Goal: Task Accomplishment & Management: Manage account settings

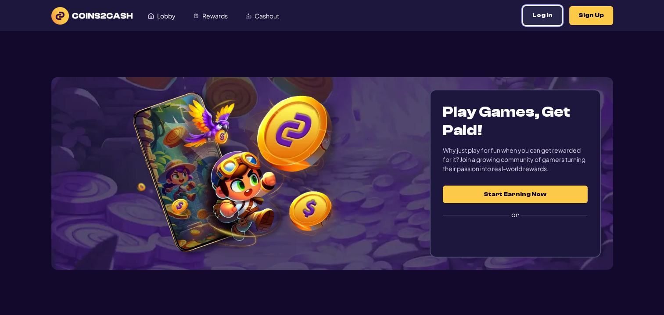
click at [545, 18] on button "Log In" at bounding box center [542, 15] width 39 height 19
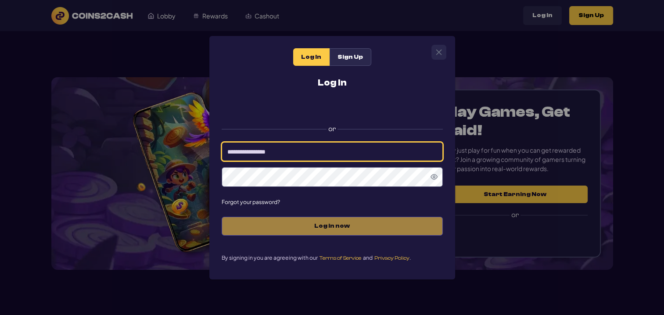
click at [308, 153] on input at bounding box center [332, 151] width 221 height 19
type input "*********"
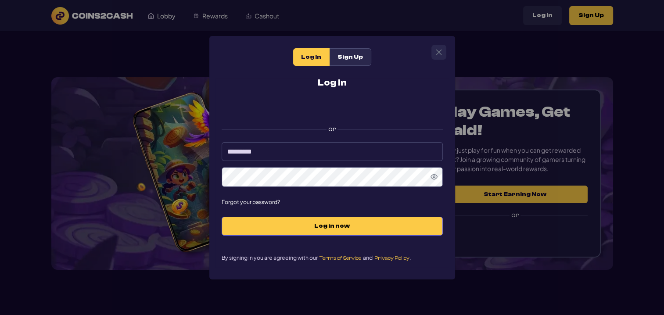
click at [437, 176] on icon "Show Password" at bounding box center [434, 176] width 7 height 7
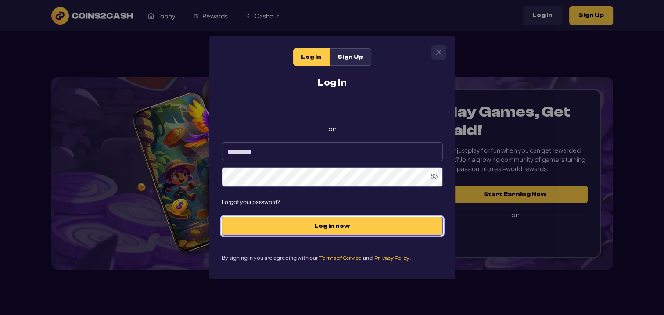
click at [332, 229] on span "Log in now" at bounding box center [332, 225] width 203 height 7
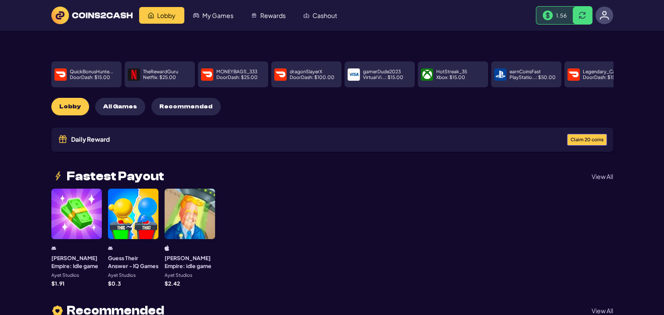
click at [581, 134] on button "Claim 20 coins" at bounding box center [587, 140] width 40 height 12
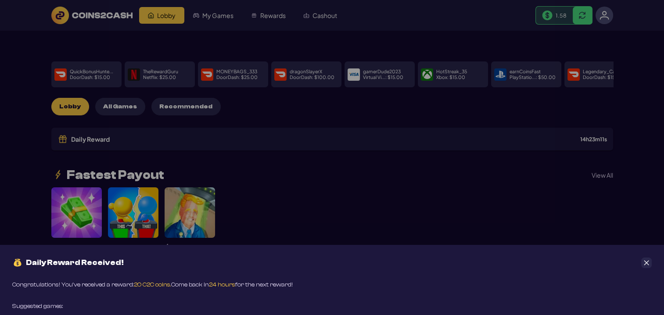
click at [650, 262] on button "Close" at bounding box center [646, 263] width 11 height 11
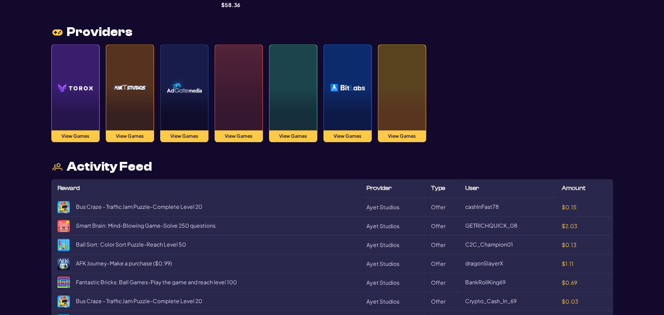
scroll to position [834, 0]
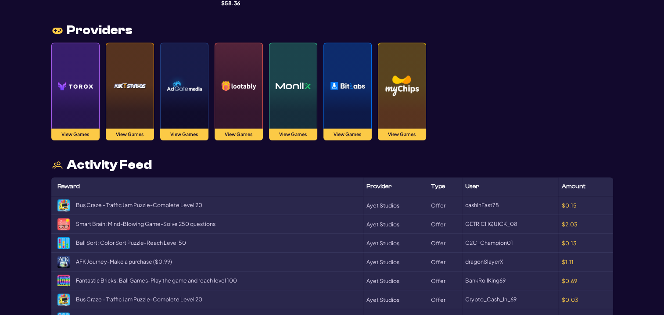
click at [242, 114] on div at bounding box center [239, 86] width 48 height 86
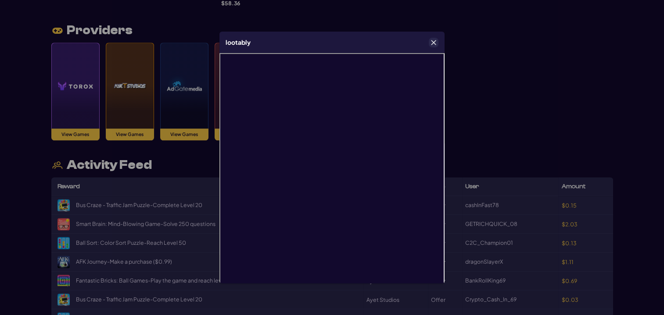
click at [434, 40] on icon "Close" at bounding box center [434, 42] width 6 height 6
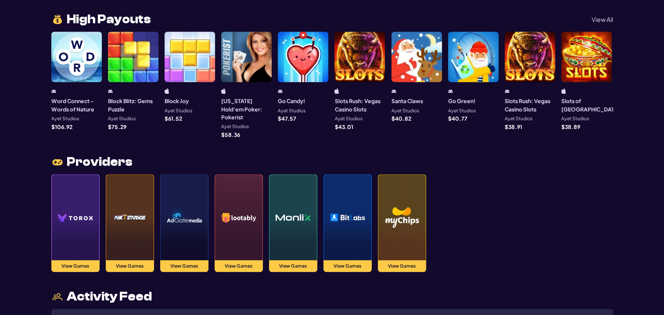
scroll to position [658, 0]
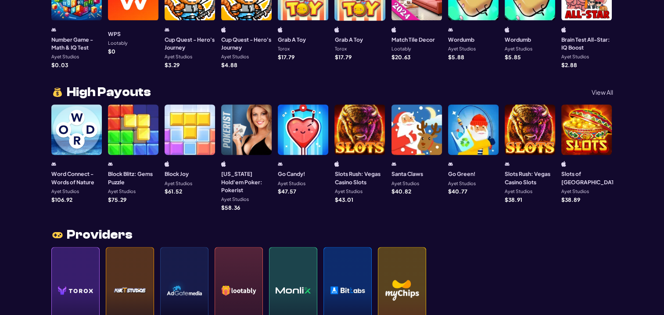
click at [608, 58] on div "Daily Reward 14 h 22 m 28 s Fastest Payout View All [PERSON_NAME] Empire: Idle …" at bounding box center [332, 62] width 562 height 1128
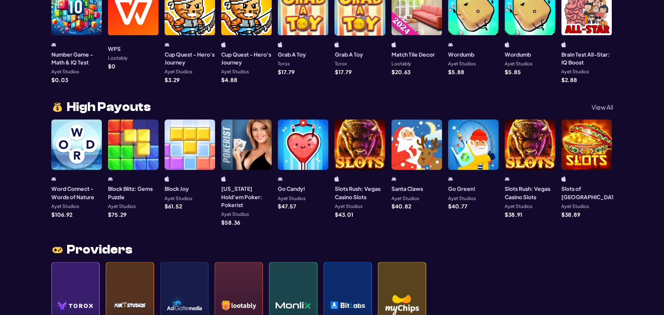
click at [605, 104] on p "View All" at bounding box center [603, 107] width 22 height 6
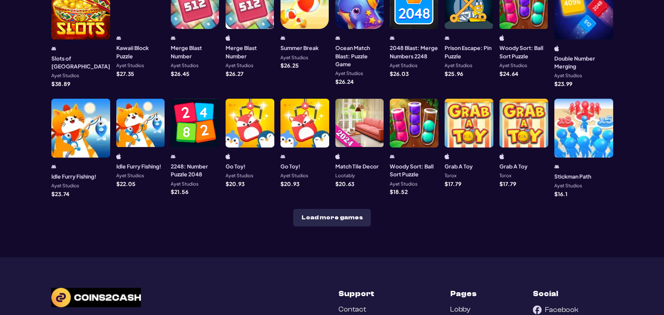
scroll to position [307, 0]
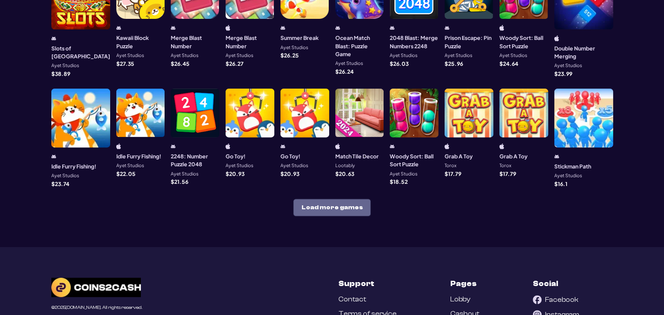
click at [355, 199] on button "Load more games" at bounding box center [332, 208] width 78 height 18
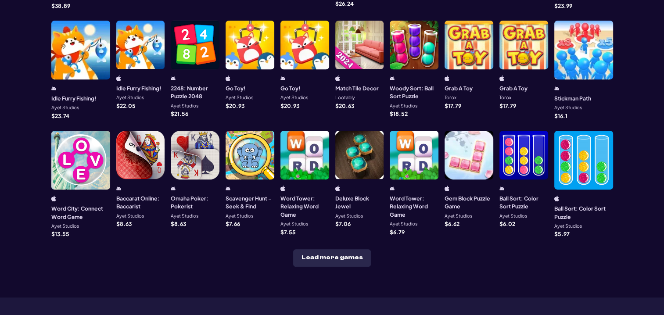
scroll to position [395, 0]
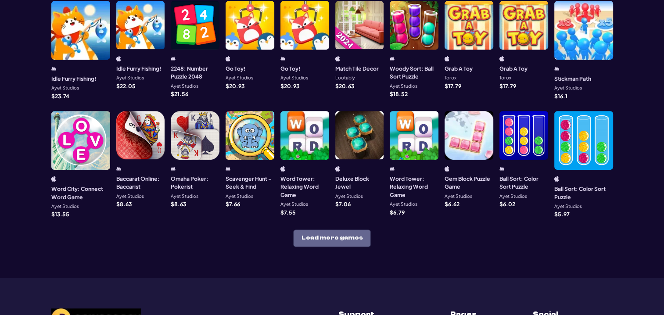
click at [323, 230] on button "Load more games" at bounding box center [332, 239] width 78 height 18
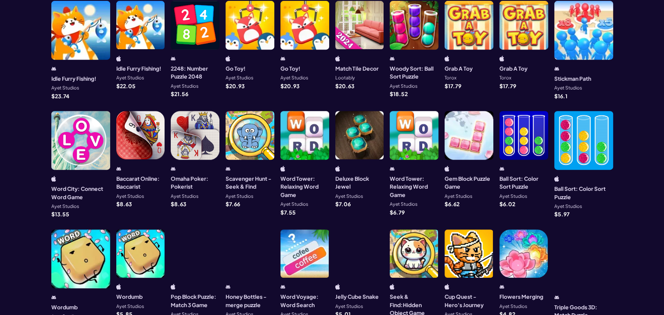
scroll to position [263, 0]
